Goal: Find specific page/section: Find specific page/section

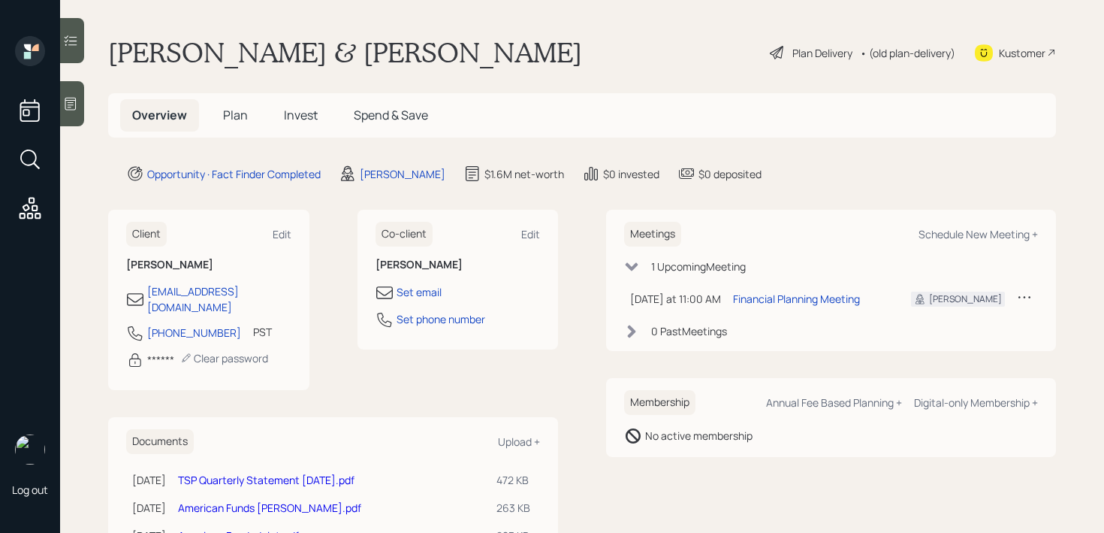
click at [77, 107] on icon at bounding box center [70, 103] width 15 height 15
